Goal: Task Accomplishment & Management: Use online tool/utility

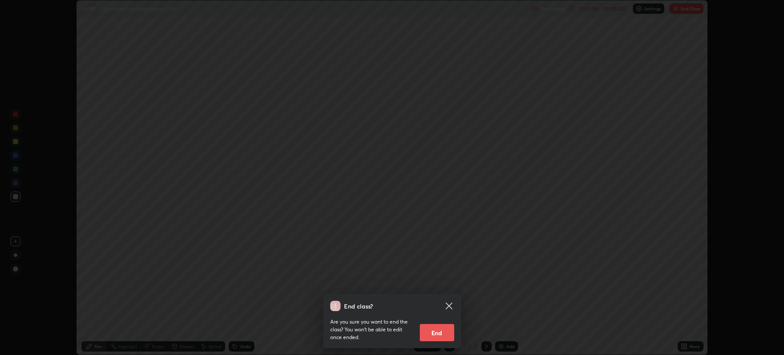
scroll to position [355, 784]
click at [445, 332] on button "End" at bounding box center [437, 332] width 34 height 17
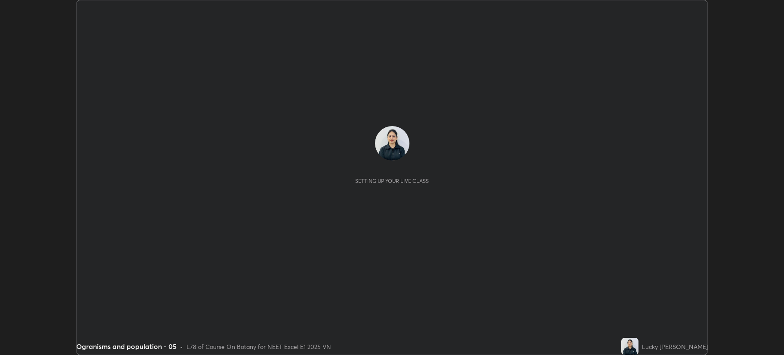
scroll to position [355, 783]
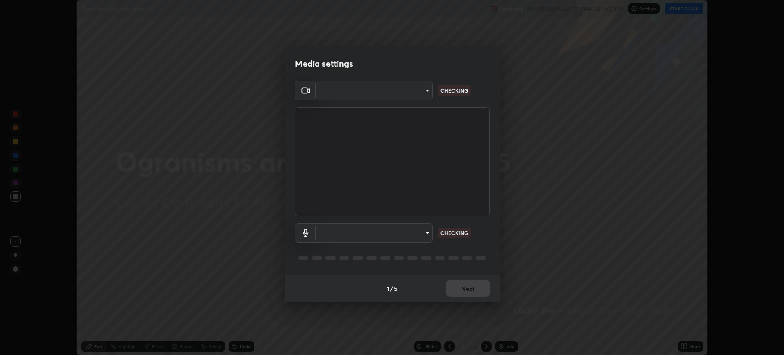
type input "b514d6723dd4d3c471526cd53b1784ca3f70d9044c5aa72a57affb8596088c16"
type input "4b0bcb73a5cd5ad7ac8f15a43def5814917f8cfc26a0fcb8ea41dee10f63b9ca"
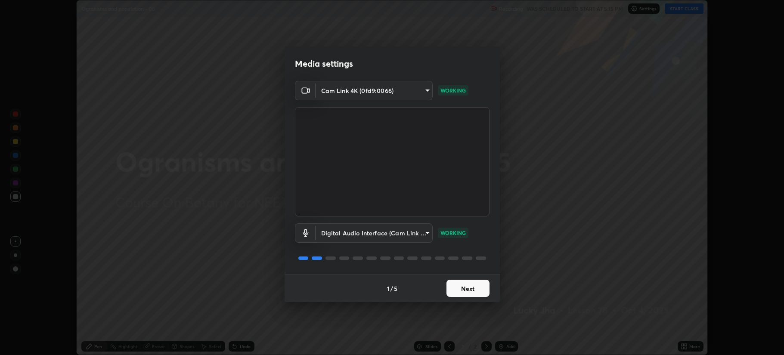
click at [461, 288] on button "Next" at bounding box center [467, 288] width 43 height 17
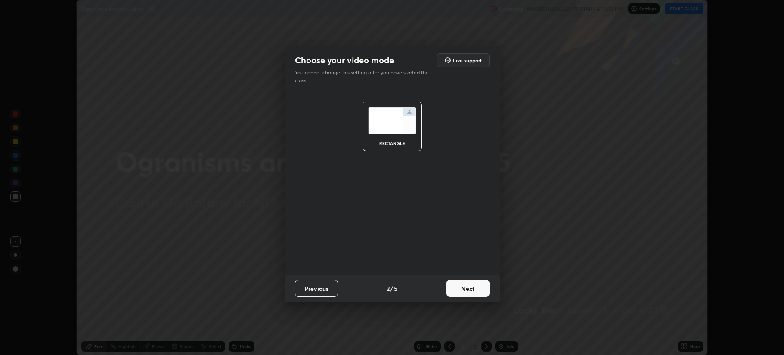
click at [465, 288] on button "Next" at bounding box center [467, 288] width 43 height 17
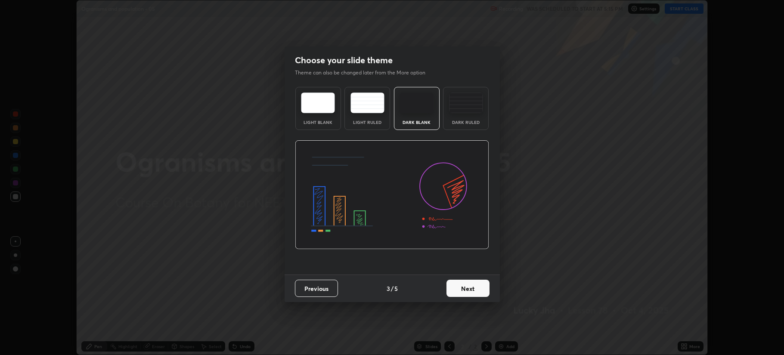
click at [466, 289] on button "Next" at bounding box center [467, 288] width 43 height 17
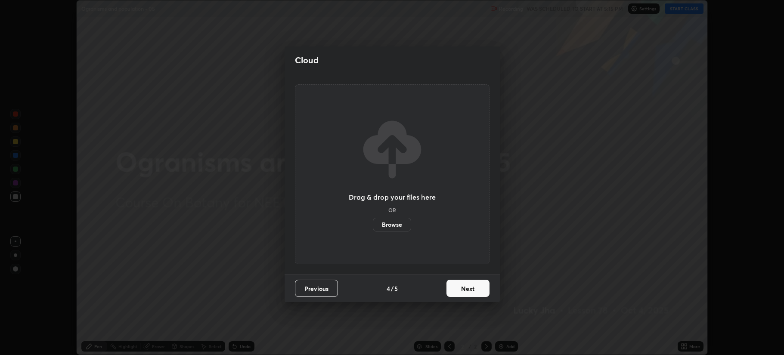
click at [467, 289] on button "Next" at bounding box center [467, 288] width 43 height 17
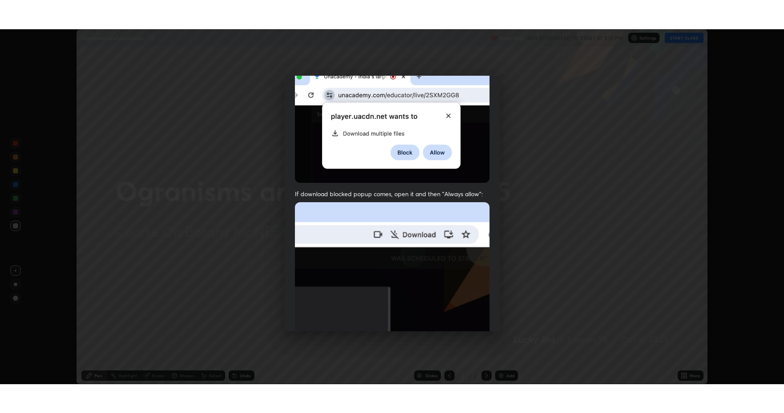
scroll to position [175, 0]
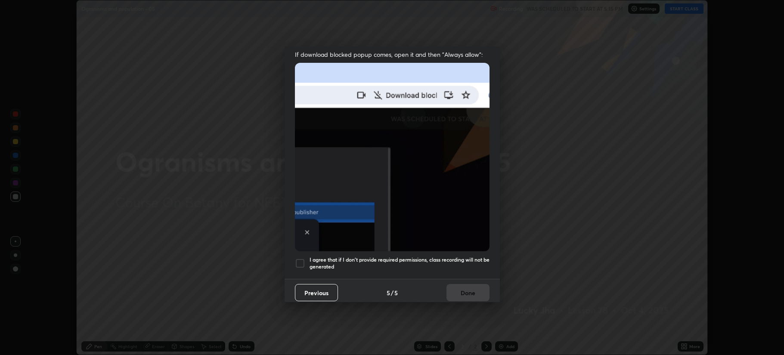
click at [301, 258] on div at bounding box center [300, 263] width 10 height 10
click at [465, 288] on button "Done" at bounding box center [467, 292] width 43 height 17
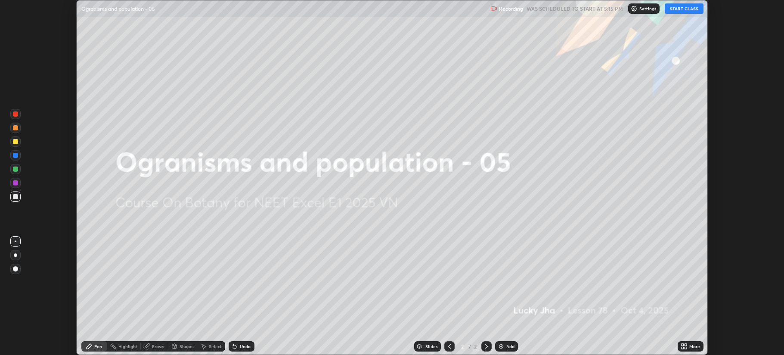
click at [501, 346] on img at bounding box center [501, 346] width 7 height 7
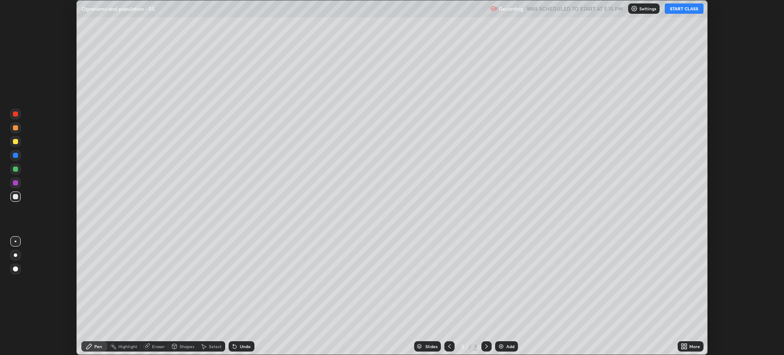
click at [686, 349] on icon at bounding box center [685, 348] width 2 height 2
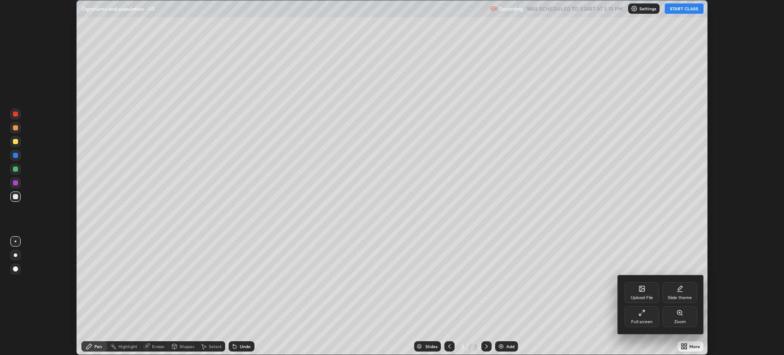
click at [640, 317] on div "Full screen" at bounding box center [642, 316] width 34 height 21
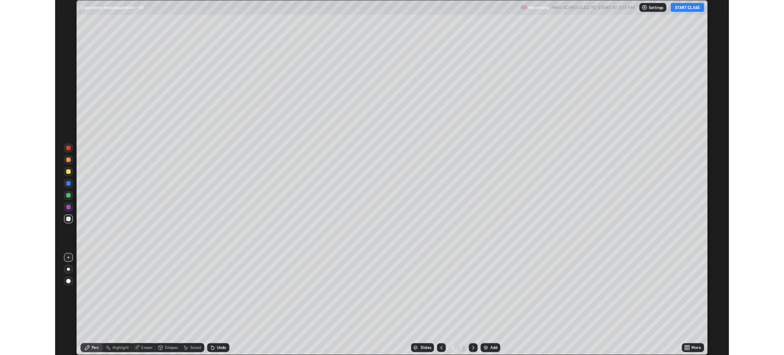
scroll to position [413, 784]
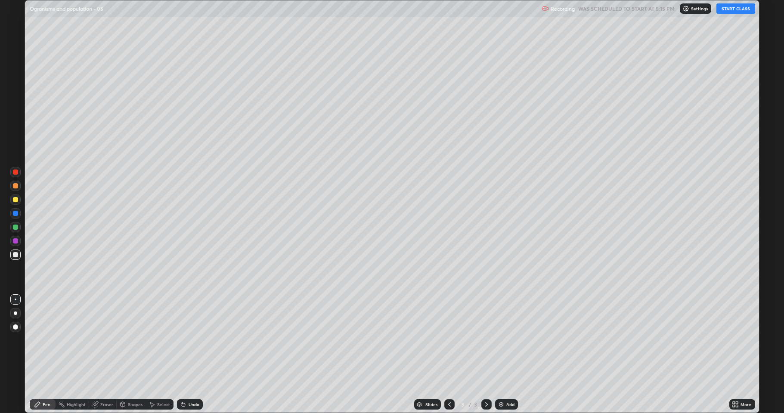
click at [727, 10] on button "START CLASS" at bounding box center [735, 8] width 39 height 10
click at [737, 355] on icon at bounding box center [737, 406] width 2 height 2
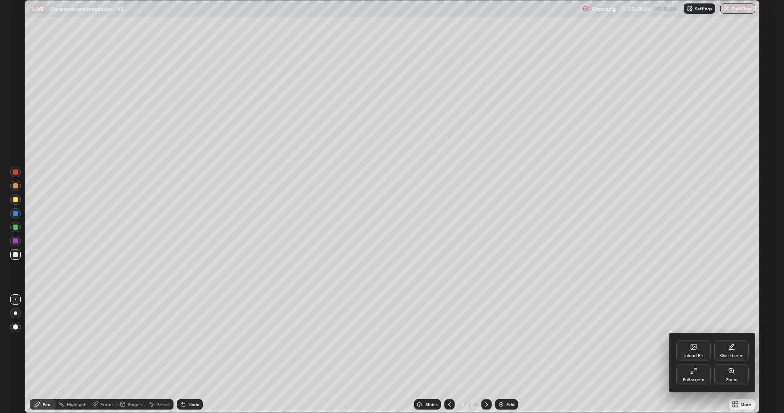
click at [689, 355] on div "Full screen" at bounding box center [694, 380] width 22 height 4
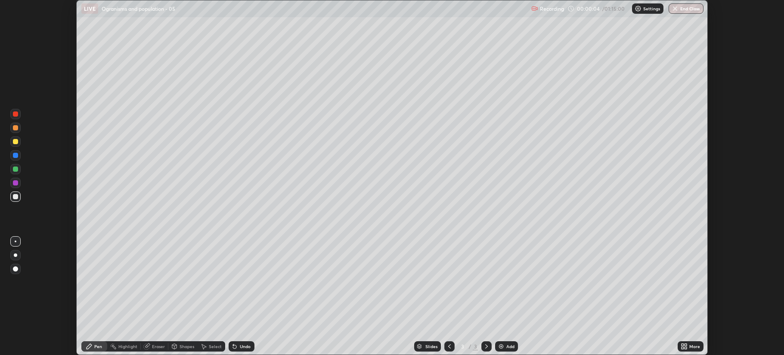
scroll to position [42684, 42255]
